Goal: Task Accomplishment & Management: Use online tool/utility

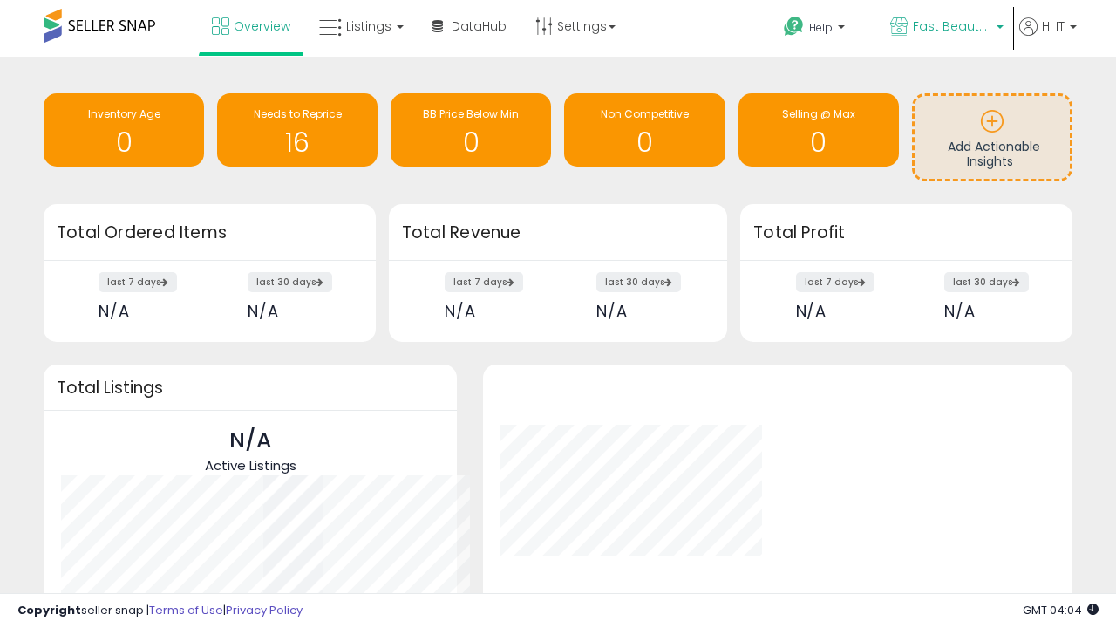
click at [945, 28] on span "Fast Beauty ([GEOGRAPHIC_DATA])" at bounding box center [951, 25] width 78 height 17
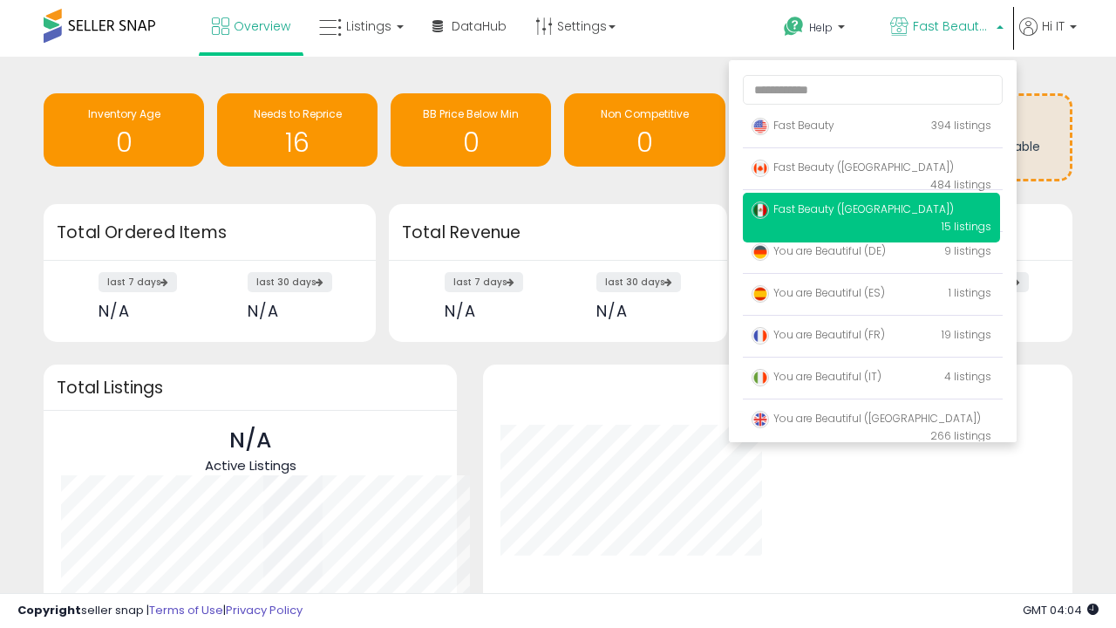
click at [871, 128] on p "Fast Beauty 394 listings" at bounding box center [871, 126] width 257 height 35
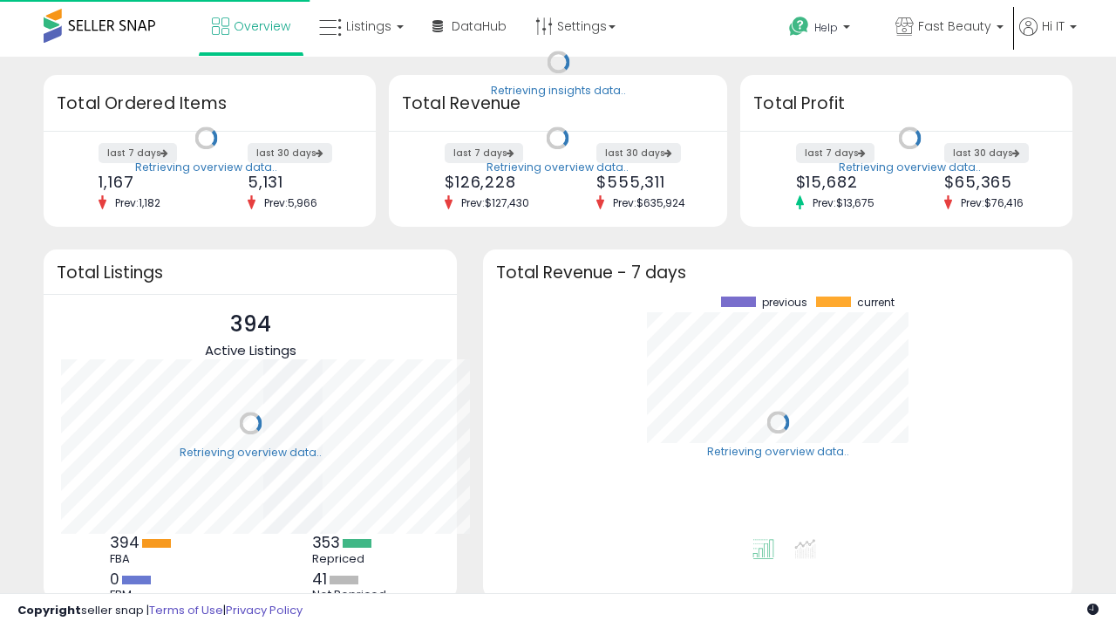
scroll to position [242, 554]
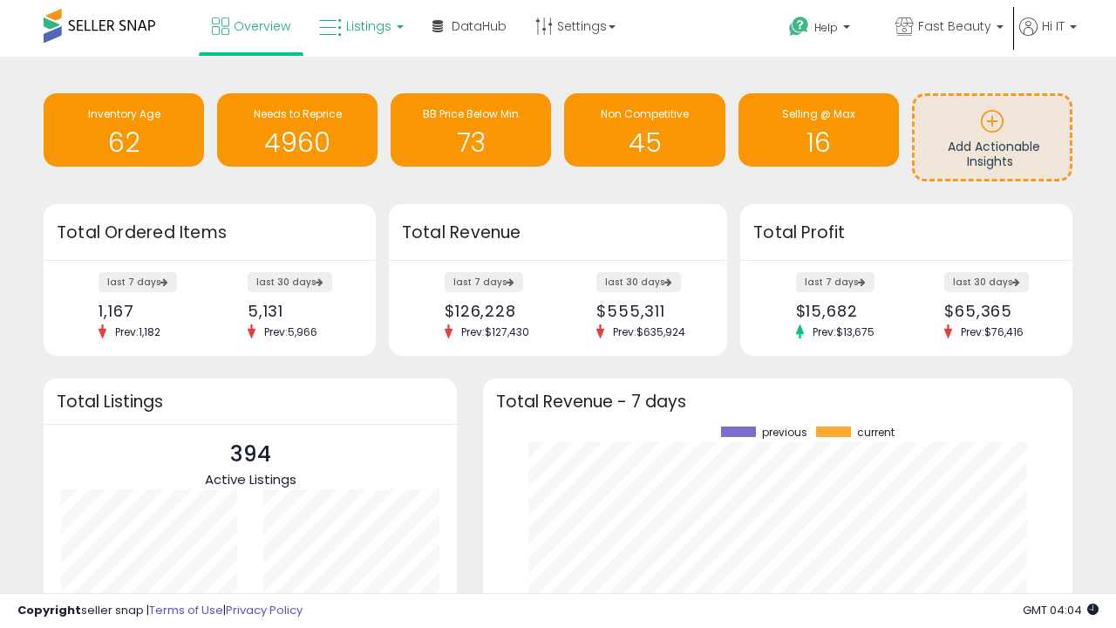
click at [359, 26] on span "Listings" at bounding box center [368, 25] width 45 height 17
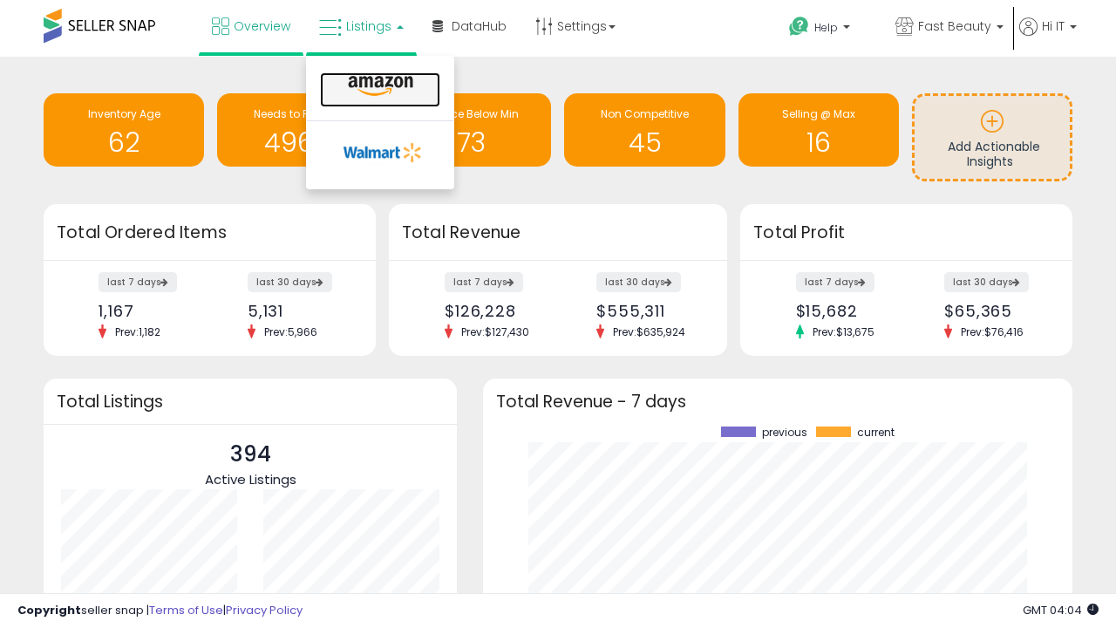
click at [378, 86] on icon at bounding box center [381, 86] width 76 height 23
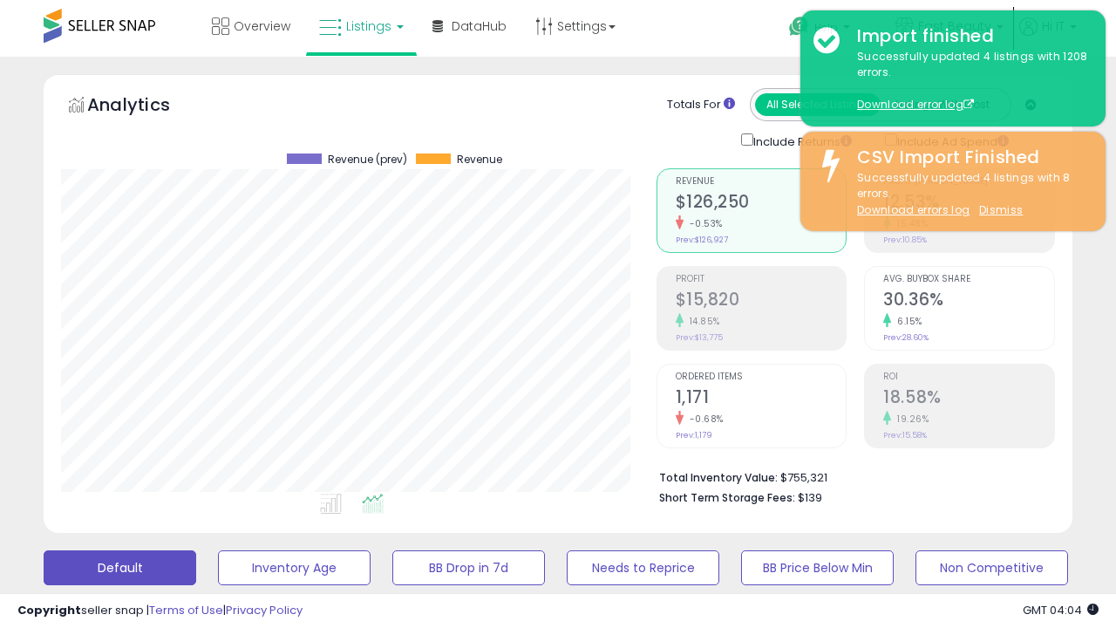
scroll to position [474, 0]
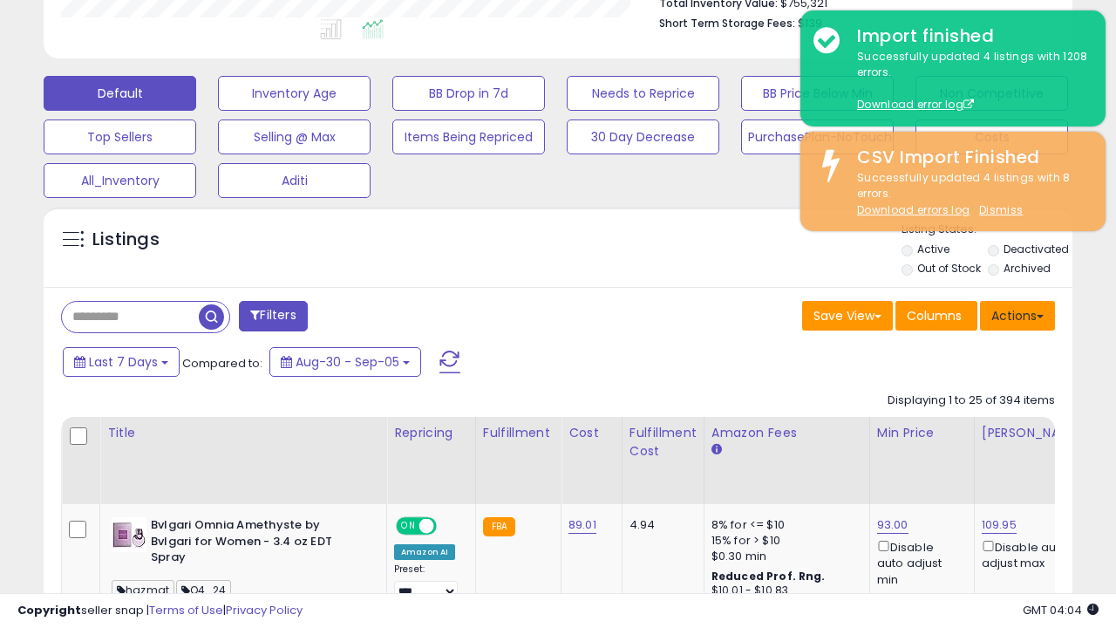
click at [1017, 314] on button "Actions" at bounding box center [1017, 316] width 75 height 30
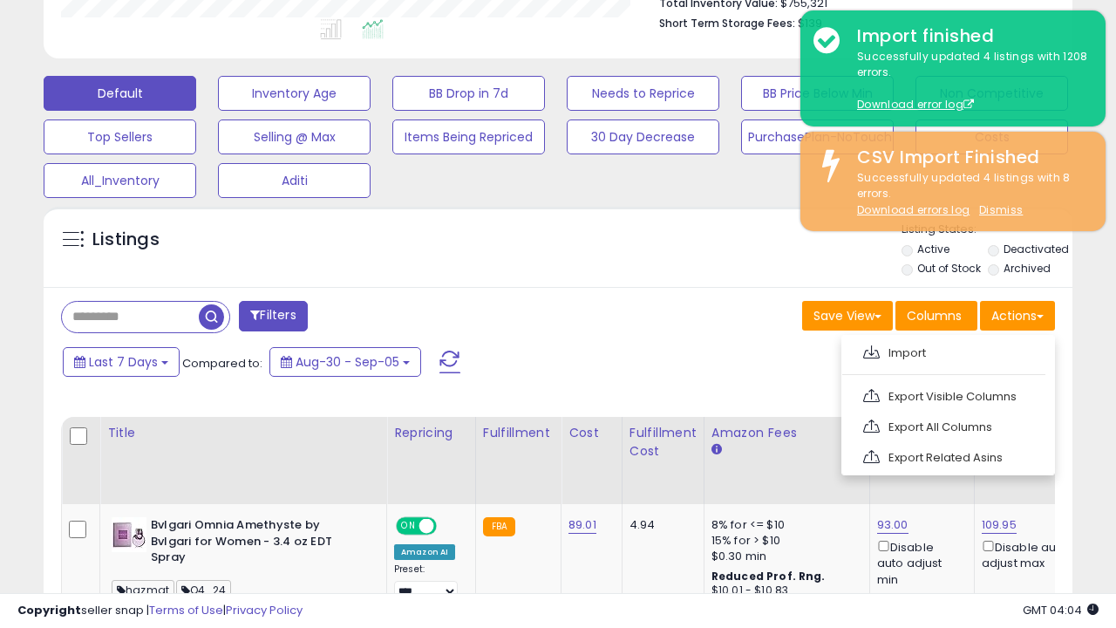
click at [871, 349] on span at bounding box center [871, 351] width 17 height 13
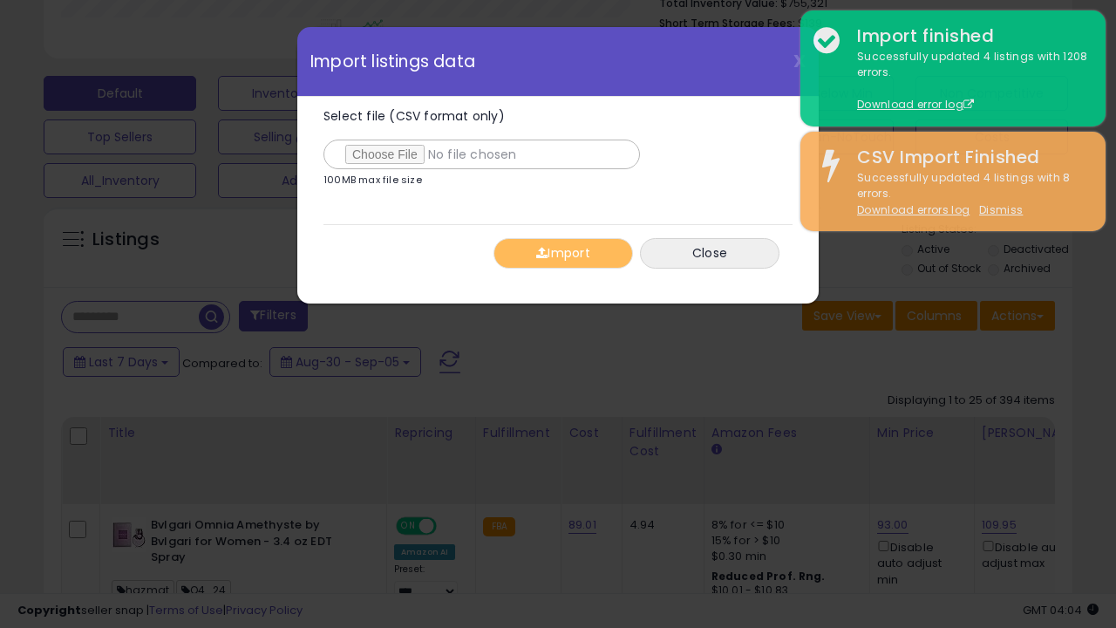
type input "**********"
click at [562, 253] on button "Import" at bounding box center [562, 253] width 139 height 31
